Goal: Information Seeking & Learning: Understand process/instructions

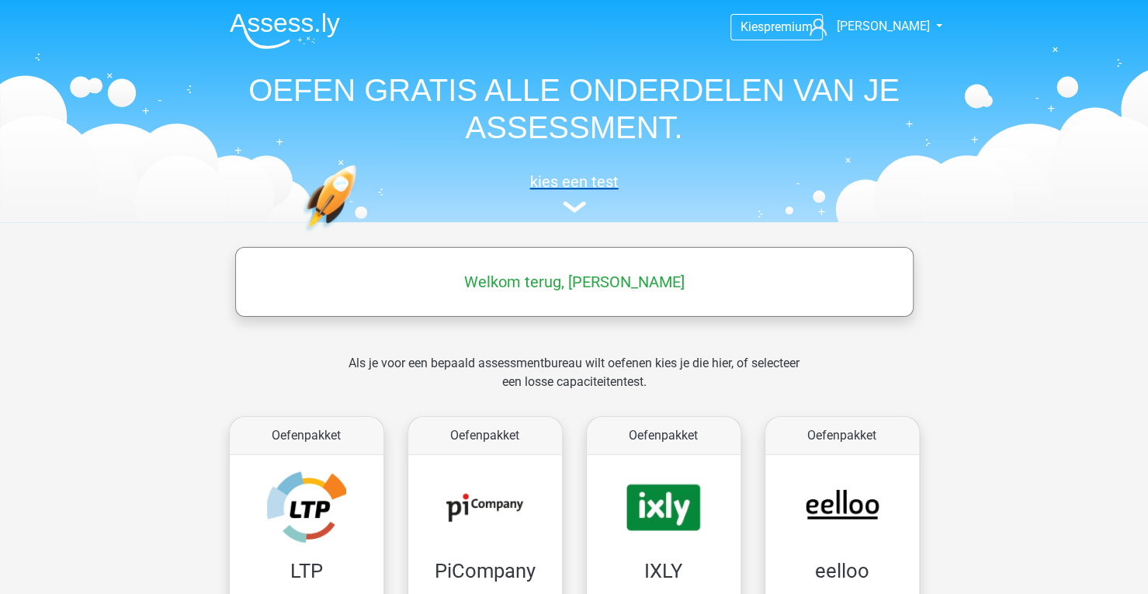
click at [576, 181] on h5 "kies een test" at bounding box center [574, 181] width 714 height 19
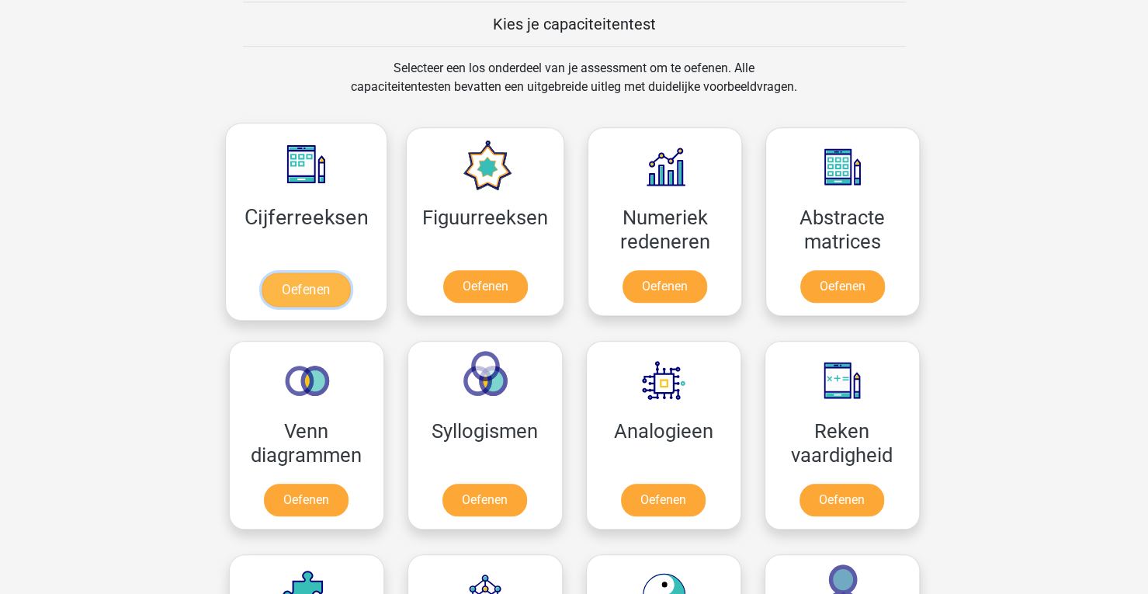
click at [334, 272] on link "Oefenen" at bounding box center [306, 289] width 88 height 34
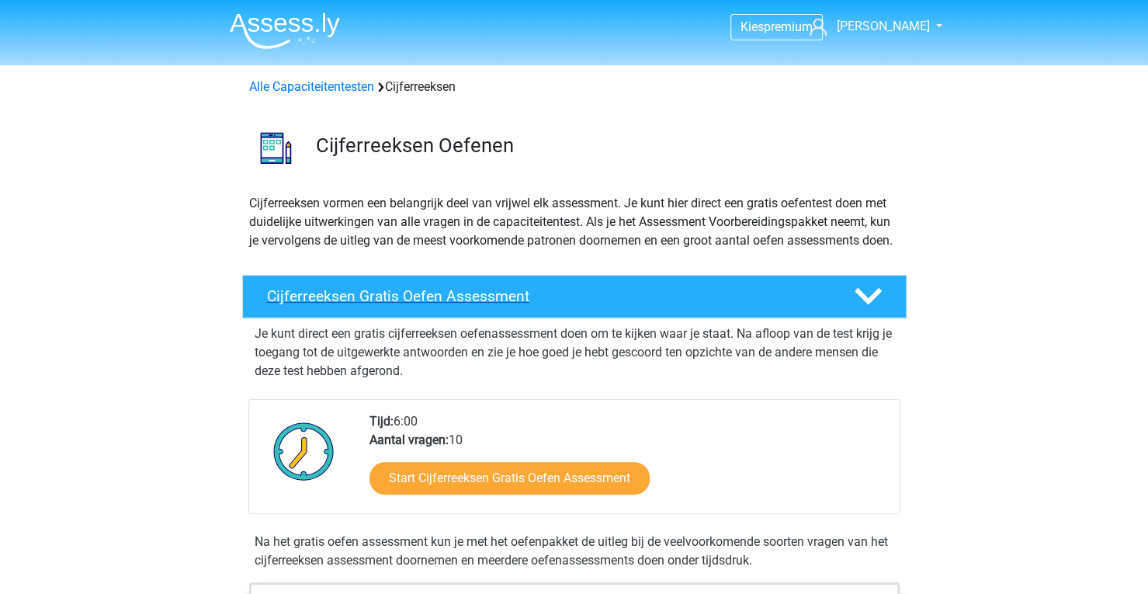
click at [424, 305] on h4 "Cijferreeksen Gratis Oefen Assessment" at bounding box center [548, 296] width 562 height 18
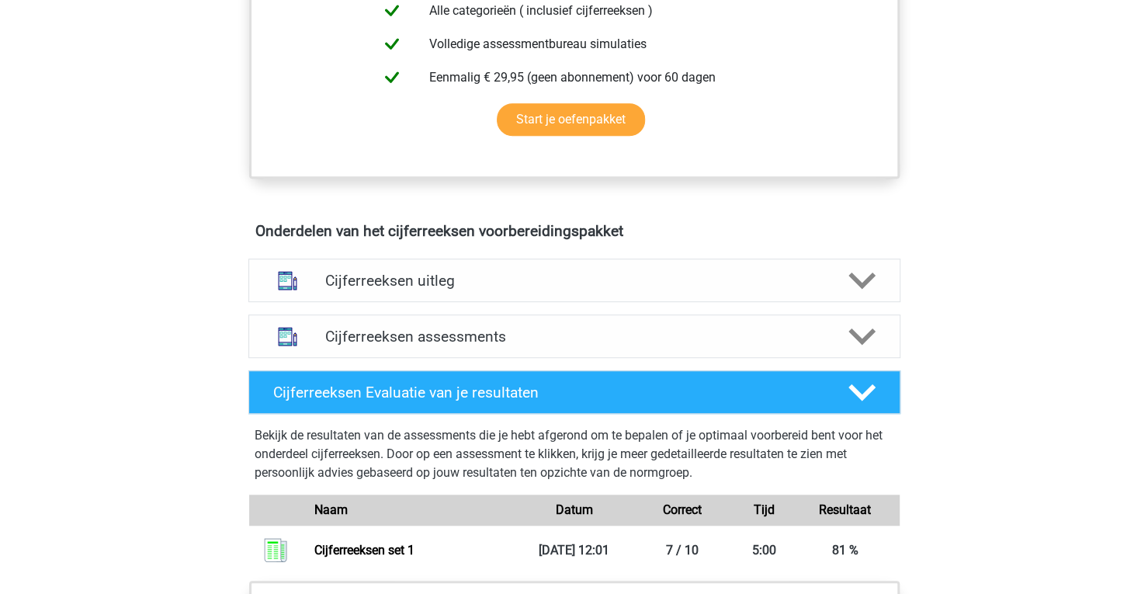
scroll to position [621, 0]
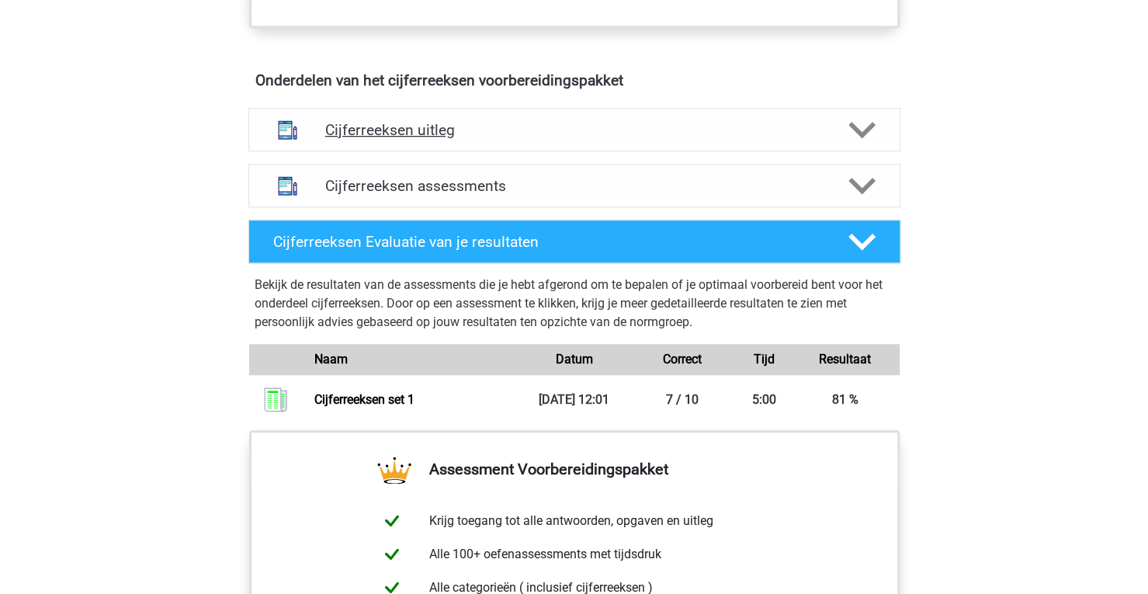
click at [390, 139] on h4 "Cijferreeksen uitleg" at bounding box center [574, 130] width 498 height 18
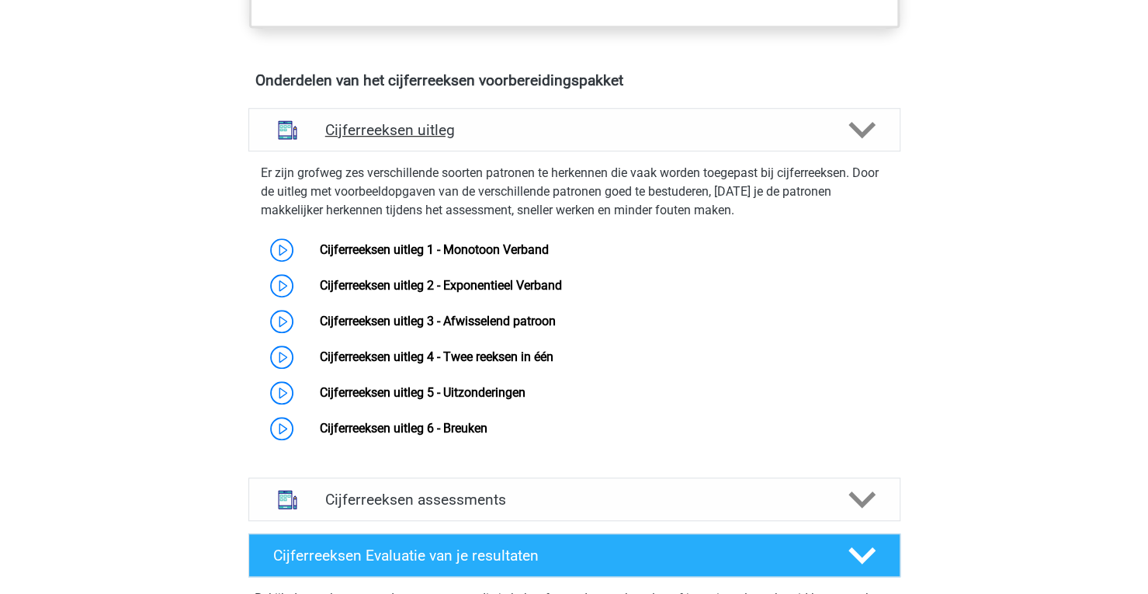
click at [390, 139] on h4 "Cijferreeksen uitleg" at bounding box center [574, 130] width 498 height 18
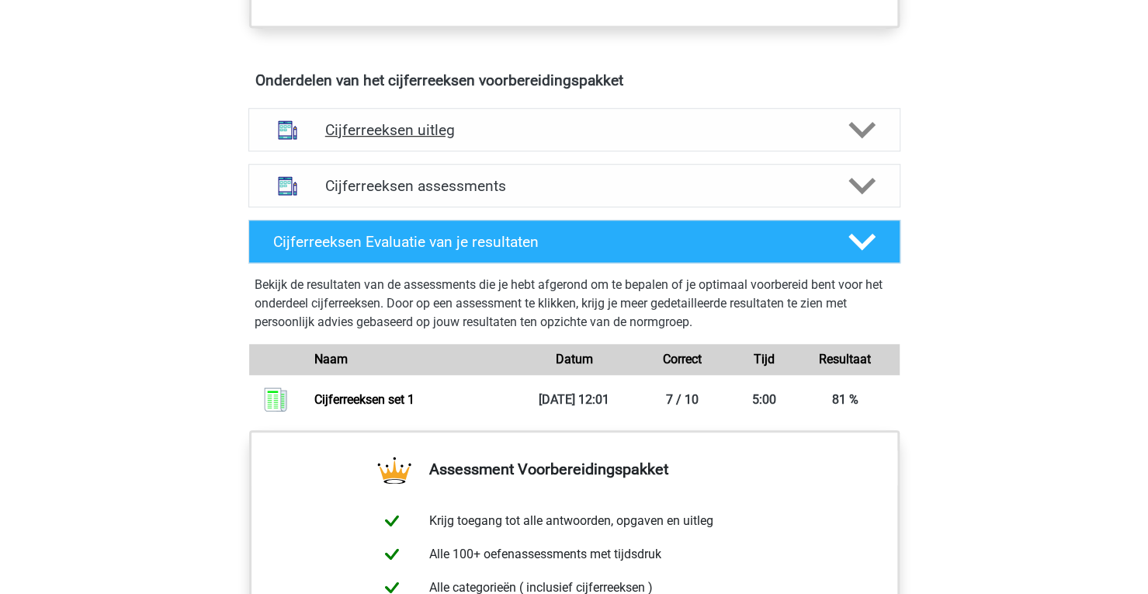
click at [390, 139] on h4 "Cijferreeksen uitleg" at bounding box center [574, 130] width 498 height 18
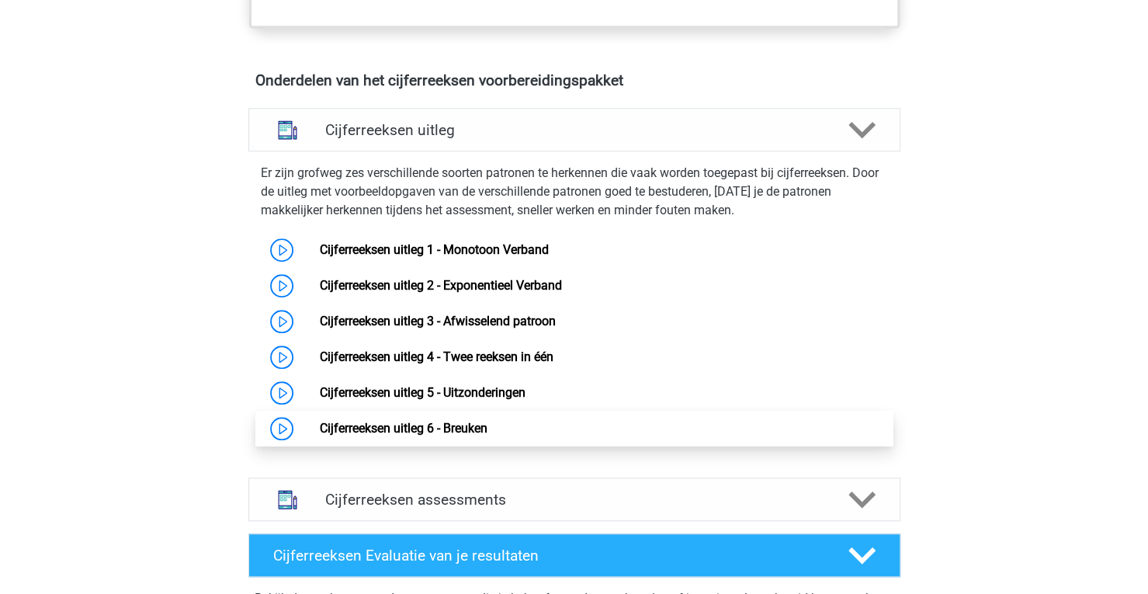
click at [455, 435] on link "Cijferreeksen uitleg 6 - Breuken" at bounding box center [404, 428] width 168 height 15
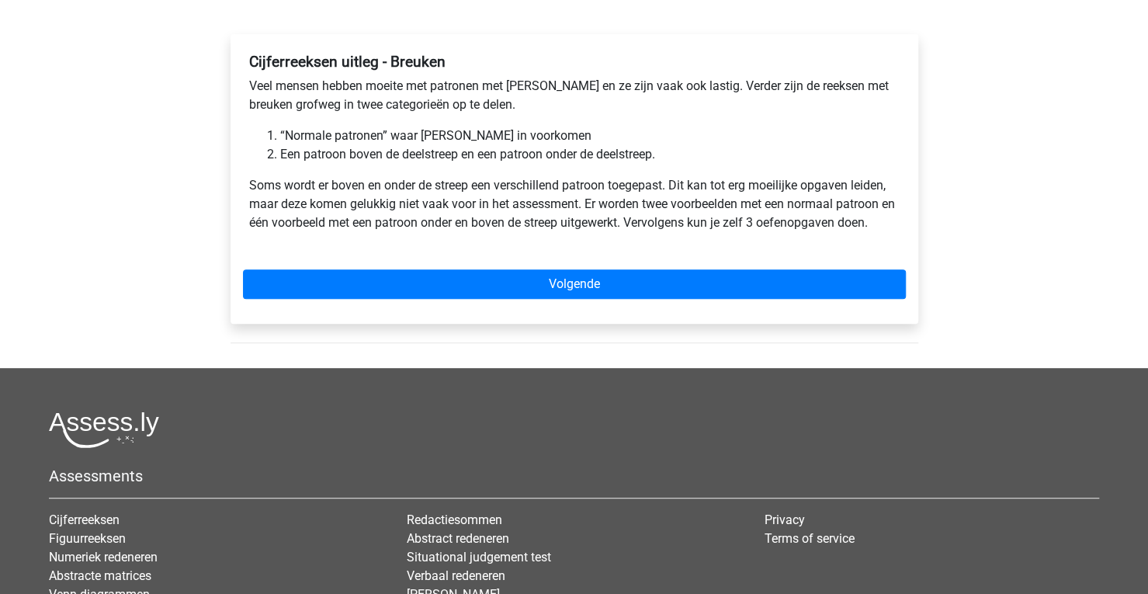
scroll to position [78, 0]
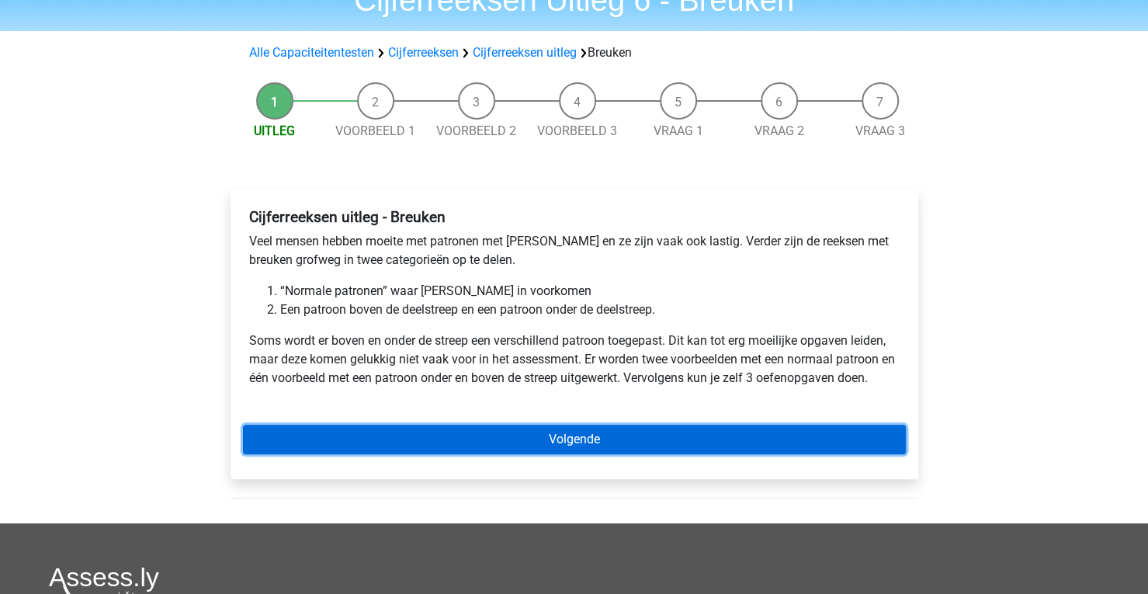
click at [583, 440] on link "Volgende" at bounding box center [574, 438] width 663 height 29
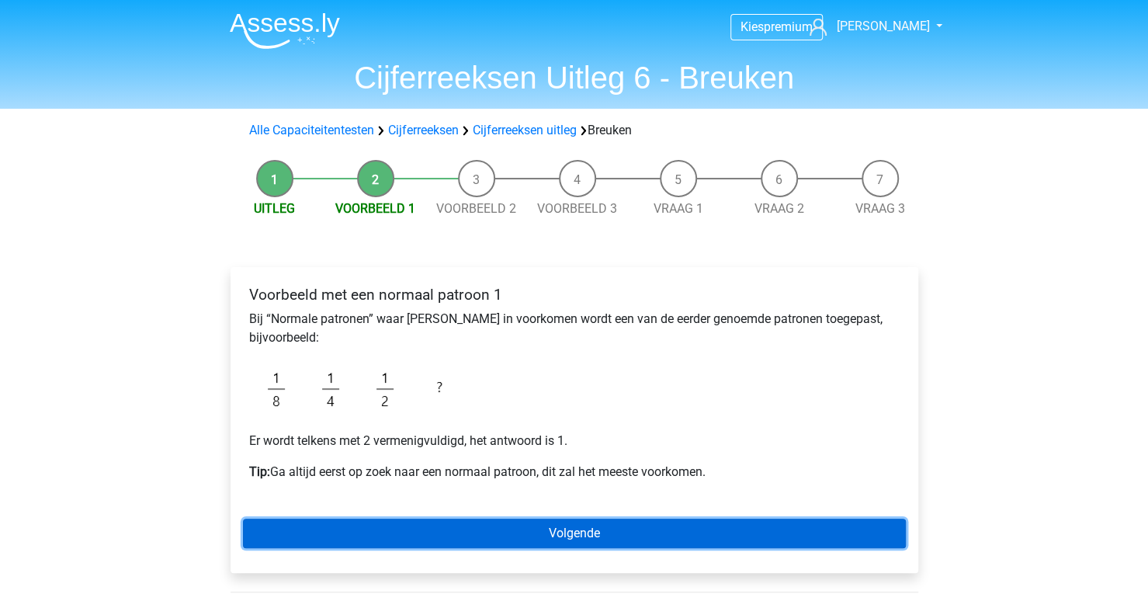
click at [605, 530] on link "Volgende" at bounding box center [574, 532] width 663 height 29
